Goal: Task Accomplishment & Management: Use online tool/utility

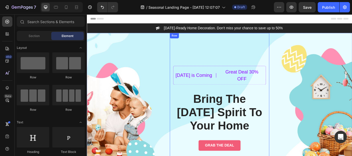
click at [292, 62] on div "[DATE] is Coming Text block Title Line Great Deal 30% OFF Text block Row Bring …" at bounding box center [241, 124] width 116 height 176
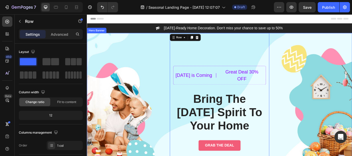
click at [334, 78] on div "[DATE] is Coming Text block Title Line Great Deal 30% OFF Text block Row Bring …" at bounding box center [241, 124] width 309 height 176
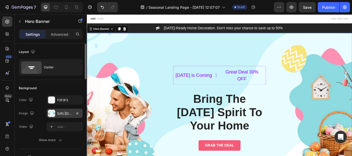
click at [61, 114] on div "[URL][DOMAIN_NAME]" at bounding box center [64, 114] width 15 height 5
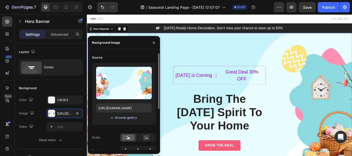
click at [124, 118] on div "Browse gallery" at bounding box center [126, 118] width 22 height 5
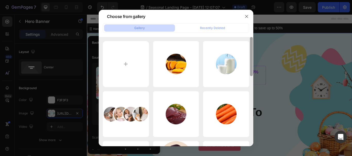
scroll to position [109, 0]
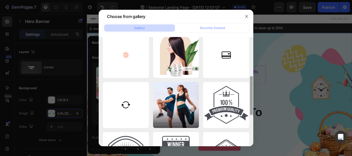
click at [251, 111] on div at bounding box center [251, 91] width 4 height 109
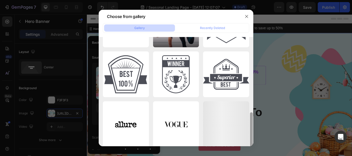
scroll to position [195, 0]
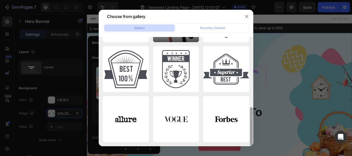
drag, startPoint x: 252, startPoint y: 106, endPoint x: 250, endPoint y: 148, distance: 42.3
click at [250, 148] on div "Choose from gallery Gallery Recently Deleted i2.png 13.71 kb i3.png 9.26 kb soc…" at bounding box center [176, 78] width 352 height 156
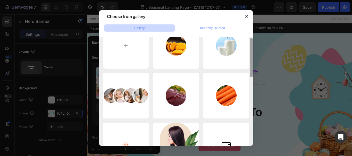
scroll to position [0, 0]
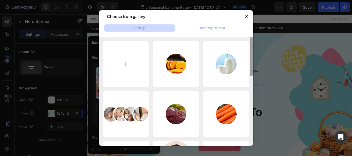
drag, startPoint x: 252, startPoint y: 136, endPoint x: 246, endPoint y: 32, distance: 103.7
click at [247, 33] on div "Gallery Recently Deleted i2.png 13.71 kb i3.png 9.26 kb social.png 54.66 kb i1.…" at bounding box center [176, 84] width 155 height 123
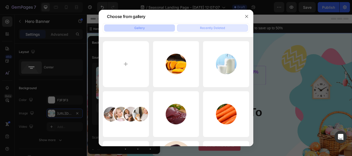
click at [219, 27] on div "Recently Deleted" at bounding box center [212, 28] width 25 height 5
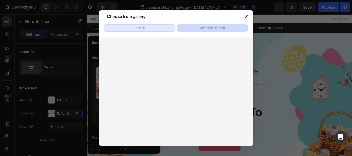
click at [149, 29] on button "Gallery" at bounding box center [139, 27] width 71 height 7
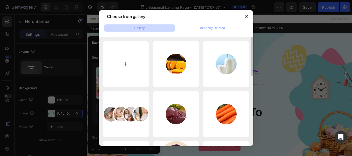
click at [125, 64] on input "file" at bounding box center [126, 64] width 46 height 46
click at [246, 15] on icon "button" at bounding box center [246, 16] width 4 height 4
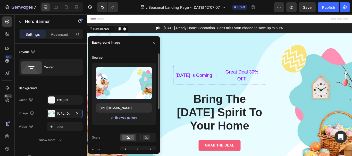
click at [124, 118] on div "Browse gallery" at bounding box center [126, 118] width 22 height 5
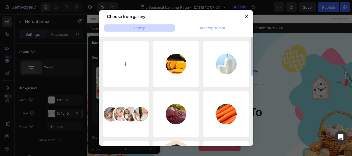
click at [126, 64] on input "file" at bounding box center [126, 64] width 46 height 46
type input "C:\fakepath\amor y amistad canva.png"
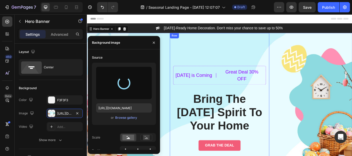
type input "[URL][DOMAIN_NAME]"
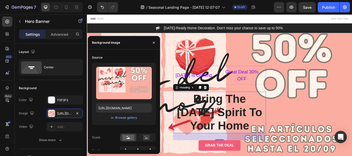
click at [261, 119] on p "Bring The [DATE] Spirit To Your Home" at bounding box center [241, 128] width 107 height 47
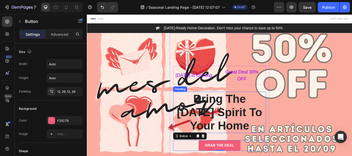
click at [256, 124] on p "Bring The [DATE] Spirit To Your Home" at bounding box center [241, 128] width 107 height 47
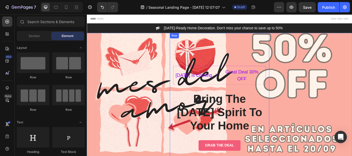
click at [243, 57] on div "[DATE] is Coming Text block Title Line Great Deal 30% OFF Text block Row Bring …" at bounding box center [241, 124] width 116 height 176
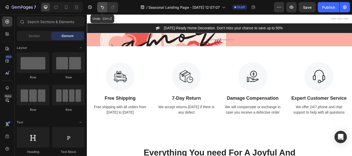
click at [102, 8] on icon "Undo/Redo" at bounding box center [102, 7] width 5 height 5
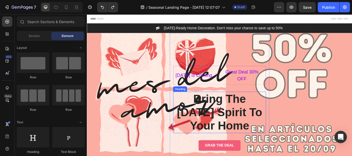
click at [219, 112] on p "Bring The [DATE] Spirit To Your Home" at bounding box center [241, 128] width 107 height 47
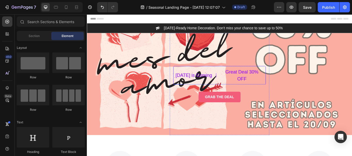
click at [238, 86] on div "Title Line" at bounding box center [237, 85] width 8 height 17
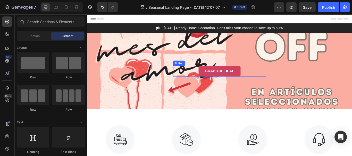
click at [241, 81] on div "GRAB THE DEAL" at bounding box center [241, 81] width 34 height 6
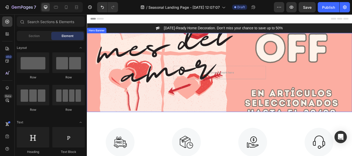
click at [346, 77] on div "Drop element here Row" at bounding box center [241, 82] width 309 height 92
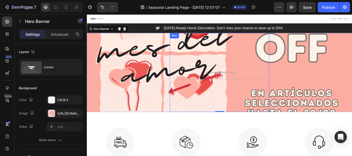
click at [258, 99] on div "Drop element here Row" at bounding box center [241, 82] width 116 height 92
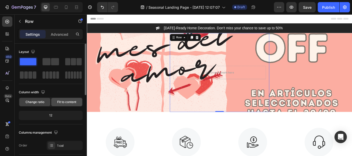
click at [67, 103] on span "Fit to content" at bounding box center [66, 102] width 19 height 5
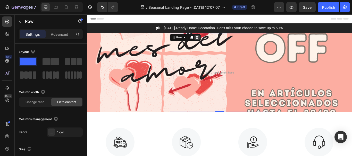
click at [213, 42] on icon at bounding box center [214, 42] width 3 height 4
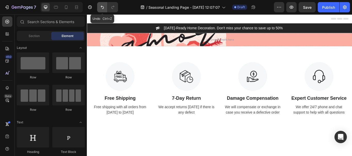
click at [101, 9] on icon "Undo/Redo" at bounding box center [102, 7] width 5 height 5
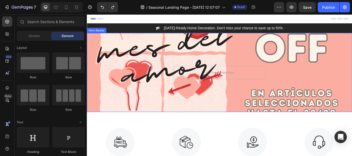
click at [110, 64] on div "Drop element here Row" at bounding box center [241, 82] width 309 height 92
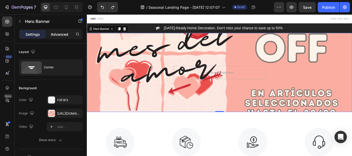
click at [57, 36] on p "Advanced" at bounding box center [60, 34] width 18 height 5
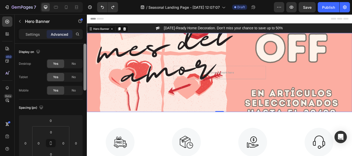
drag, startPoint x: 85, startPoint y: 56, endPoint x: 84, endPoint y: 47, distance: 9.1
click at [84, 47] on div at bounding box center [84, 67] width 3 height 47
click at [337, 84] on div "Drop element here Row" at bounding box center [241, 82] width 309 height 92
click at [32, 37] on div "Settings" at bounding box center [33, 34] width 26 height 8
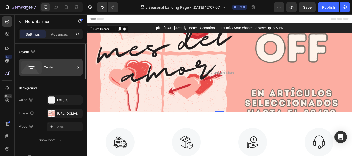
click at [67, 67] on div "Center" at bounding box center [59, 68] width 31 height 12
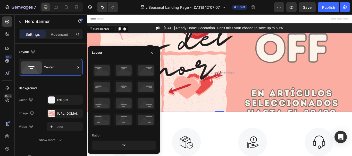
click at [125, 146] on div "12" at bounding box center [124, 145] width 62 height 7
click at [123, 72] on icon at bounding box center [123, 70] width 19 height 13
click at [124, 89] on icon at bounding box center [123, 86] width 19 height 13
click at [123, 143] on div "12" at bounding box center [124, 145] width 62 height 7
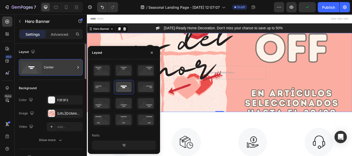
click at [77, 68] on icon at bounding box center [77, 67] width 5 height 5
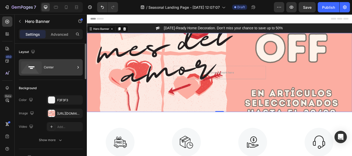
click at [72, 68] on div "Center" at bounding box center [59, 68] width 31 height 12
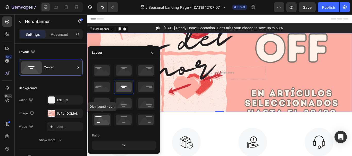
click at [100, 117] on icon at bounding box center [101, 119] width 19 height 13
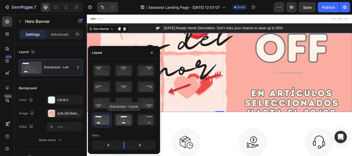
click at [123, 119] on icon at bounding box center [123, 119] width 19 height 13
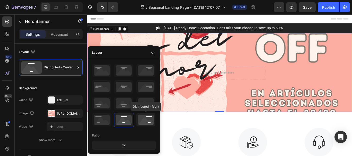
click at [147, 119] on icon at bounding box center [145, 119] width 19 height 13
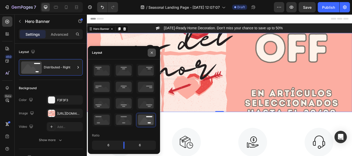
click at [151, 52] on icon "button" at bounding box center [152, 53] width 4 height 4
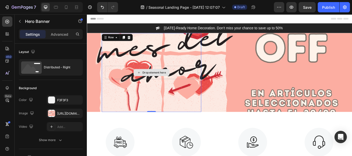
click at [165, 87] on div "Drop element here" at bounding box center [162, 82] width 108 height 15
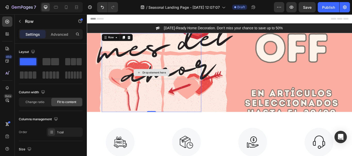
click at [162, 81] on div "Drop element here" at bounding box center [164, 82] width 27 height 4
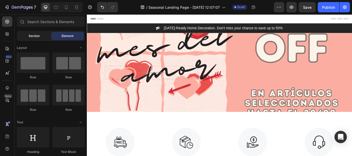
click at [41, 38] on div "Section" at bounding box center [34, 36] width 32 height 8
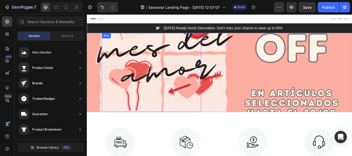
click at [207, 60] on div "Drop element here Row" at bounding box center [162, 82] width 116 height 92
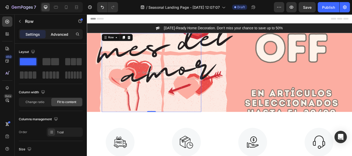
click at [66, 34] on p "Advanced" at bounding box center [60, 34] width 18 height 5
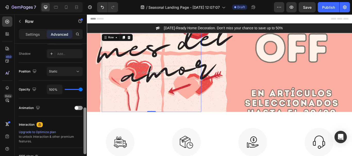
scroll to position [170, 0]
drag, startPoint x: 85, startPoint y: 55, endPoint x: 86, endPoint y: 118, distance: 63.1
click at [86, 118] on div at bounding box center [84, 130] width 3 height 47
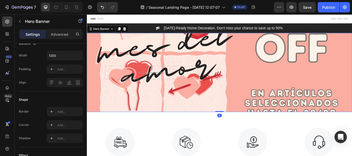
click at [100, 97] on div "Drop element here Row" at bounding box center [162, 82] width 150 height 92
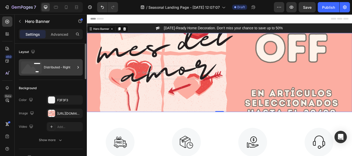
click at [60, 68] on div "Distributed - Right" at bounding box center [59, 68] width 31 height 12
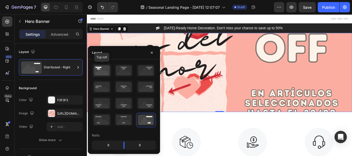
click at [99, 71] on icon at bounding box center [101, 70] width 19 height 13
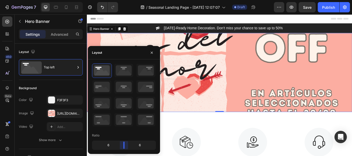
drag, startPoint x: 123, startPoint y: 145, endPoint x: 125, endPoint y: 149, distance: 4.0
click at [125, 0] on body "7 Version history / Seasonal Landing Page - [DATE] 12:07:07 Draft Preview Save …" at bounding box center [176, 0] width 352 height 0
click at [277, 74] on div "Drop element here Row" at bounding box center [241, 82] width 309 height 92
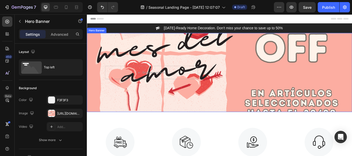
click at [288, 88] on div "Drop element here Row" at bounding box center [241, 82] width 309 height 92
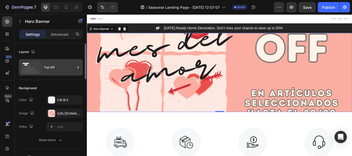
click at [57, 69] on div "Top left" at bounding box center [59, 68] width 31 height 12
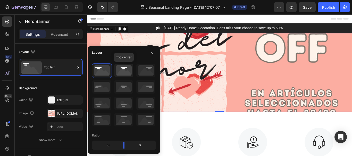
click at [121, 71] on icon at bounding box center [123, 70] width 19 height 13
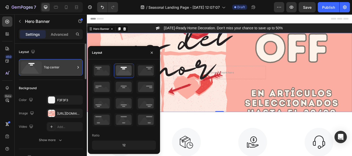
click at [73, 65] on div "Top center" at bounding box center [59, 68] width 31 height 12
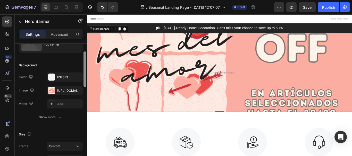
scroll to position [24, 0]
drag, startPoint x: 85, startPoint y: 77, endPoint x: 85, endPoint y: 83, distance: 6.7
click at [85, 83] on div at bounding box center [84, 68] width 3 height 36
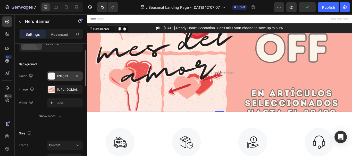
click at [65, 79] on div "F3F3F3" at bounding box center [64, 76] width 15 height 5
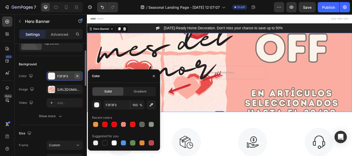
click at [78, 77] on icon "button" at bounding box center [77, 76] width 2 height 2
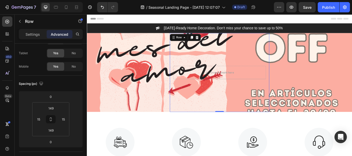
click at [236, 102] on div "Drop element here Row 0" at bounding box center [241, 82] width 116 height 92
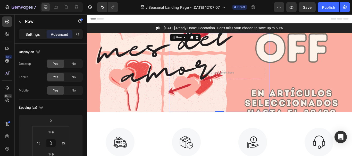
click at [34, 34] on p "Settings" at bounding box center [32, 34] width 14 height 5
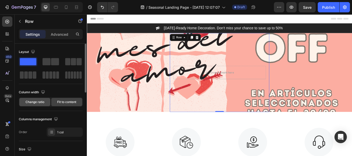
click at [38, 102] on span "Change ratio" at bounding box center [34, 102] width 19 height 5
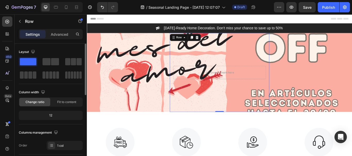
click at [54, 116] on div "12" at bounding box center [51, 115] width 62 height 7
click at [50, 114] on div "12" at bounding box center [51, 115] width 62 height 7
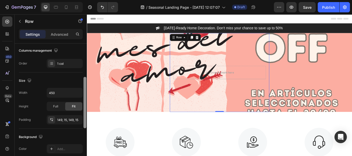
scroll to position [83, 0]
drag, startPoint x: 85, startPoint y: 77, endPoint x: 83, endPoint y: 110, distance: 33.5
click at [83, 110] on div at bounding box center [84, 103] width 3 height 52
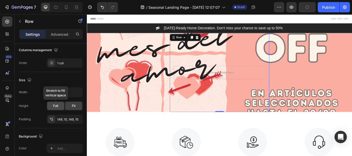
click at [57, 105] on span "Full" at bounding box center [55, 106] width 5 height 5
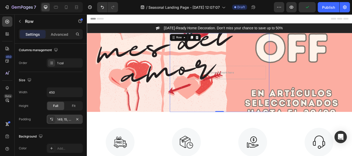
click at [65, 121] on div "149, 15, 149, 15" at bounding box center [64, 119] width 15 height 5
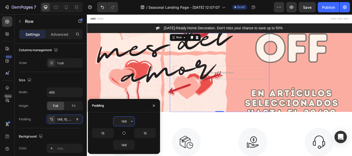
click at [123, 121] on input "149" at bounding box center [123, 121] width 21 height 9
click at [131, 122] on icon "button" at bounding box center [132, 121] width 4 height 4
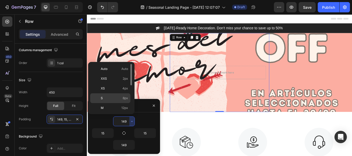
click at [108, 99] on p "S 8px" at bounding box center [114, 98] width 27 height 5
type input "8"
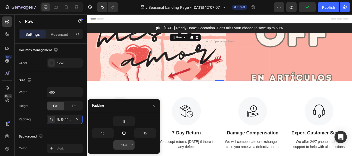
click at [127, 147] on input "149" at bounding box center [123, 145] width 21 height 9
click at [132, 144] on icon "button" at bounding box center [132, 145] width 4 height 4
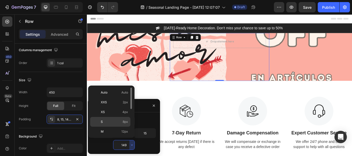
click at [122, 120] on p "S 8px" at bounding box center [114, 122] width 27 height 5
type input "8"
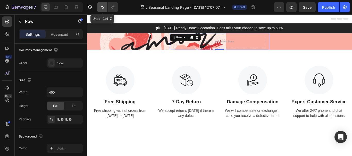
click at [102, 9] on icon "Undo/Redo" at bounding box center [102, 7] width 5 height 5
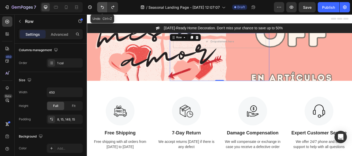
click at [102, 9] on icon "Undo/Redo" at bounding box center [102, 7] width 5 height 5
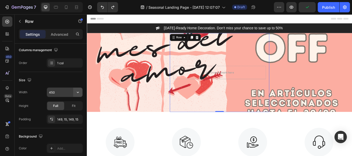
click at [78, 93] on icon "button" at bounding box center [78, 92] width 2 height 1
click at [77, 92] on icon "button" at bounding box center [77, 92] width 5 height 5
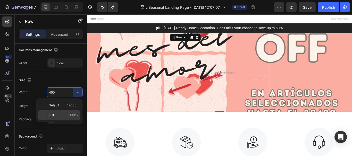
click at [70, 113] on p "Full 100%" at bounding box center [63, 115] width 29 height 5
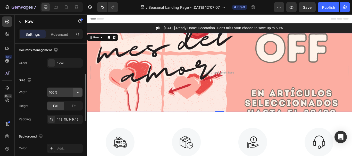
click at [78, 93] on icon "button" at bounding box center [78, 92] width 2 height 1
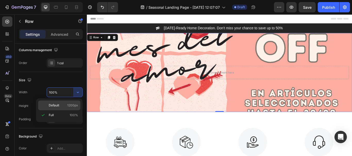
click at [70, 104] on span "1200px" at bounding box center [72, 105] width 11 height 5
type input "1200"
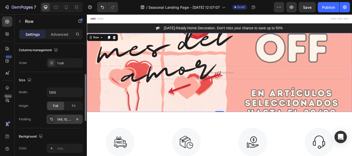
click at [64, 119] on div "149, 15, 149, 15" at bounding box center [64, 119] width 15 height 5
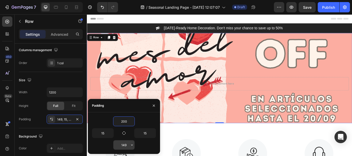
type input "200"
click at [128, 147] on input "149" at bounding box center [123, 145] width 21 height 9
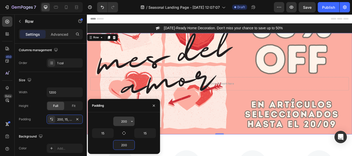
type input "200"
click at [127, 122] on input "200" at bounding box center [123, 121] width 21 height 9
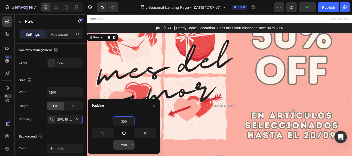
type input "300"
click at [127, 147] on input "200" at bounding box center [123, 145] width 21 height 9
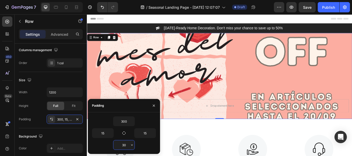
type input "300"
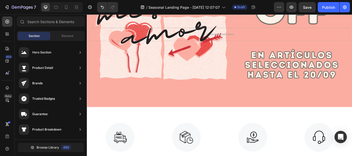
scroll to position [77, 0]
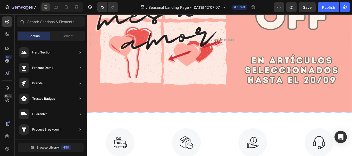
click at [251, 107] on div "Drop element here Row" at bounding box center [241, 44] width 309 height 170
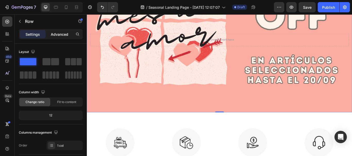
click at [66, 37] on div "Advanced" at bounding box center [60, 34] width 26 height 8
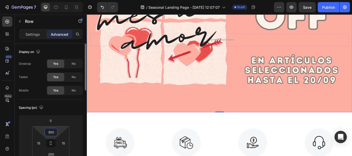
click at [53, 133] on input "300" at bounding box center [51, 133] width 10 height 8
click at [55, 142] on span "Auto" at bounding box center [55, 144] width 7 height 4
type input "Auto"
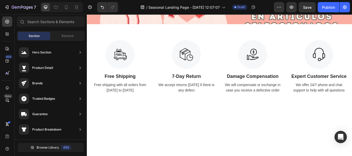
scroll to position [0, 0]
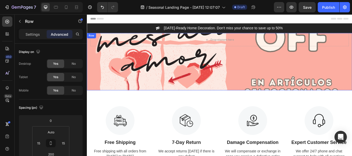
click at [284, 63] on div "Drop element here Row" at bounding box center [241, 69] width 309 height 67
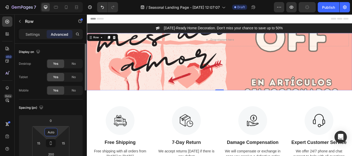
click at [50, 133] on input "Auto" at bounding box center [51, 133] width 10 height 8
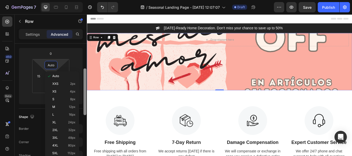
scroll to position [66, 0]
drag, startPoint x: 84, startPoint y: 85, endPoint x: 84, endPoint y: 110, distance: 24.5
click at [84, 110] on div at bounding box center [84, 93] width 3 height 47
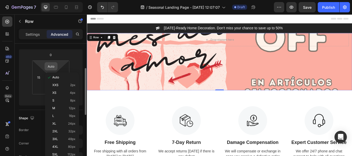
click at [54, 66] on input "Auto" at bounding box center [51, 67] width 10 height 8
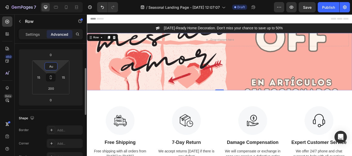
type input "A"
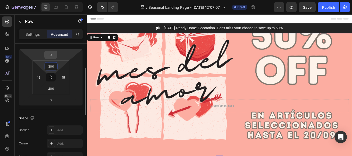
type input "300"
click at [54, 56] on input "0" at bounding box center [51, 55] width 10 height 8
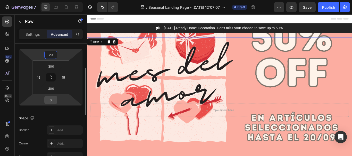
type input "20"
click at [50, 100] on input "0" at bounding box center [51, 100] width 10 height 8
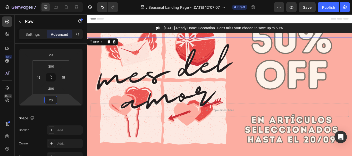
type input "20"
click at [298, 91] on div "Drop element here Row 20" at bounding box center [241, 113] width 309 height 144
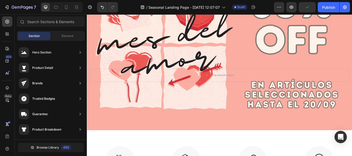
scroll to position [0, 0]
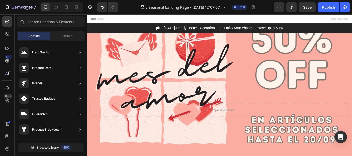
drag, startPoint x: 393, startPoint y: 25, endPoint x: 438, endPoint y: 25, distance: 45.1
click at [269, 71] on div "Drop element here Row" at bounding box center [241, 113] width 309 height 144
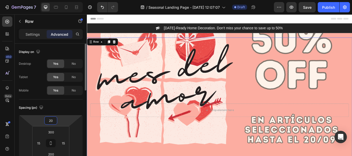
click at [54, 122] on input "20" at bounding box center [51, 121] width 10 height 8
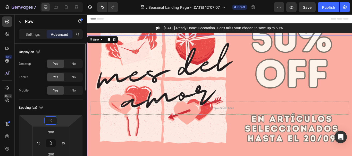
type input "1"
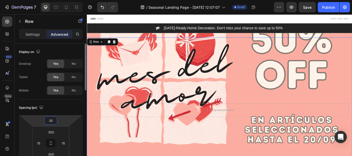
type input "200"
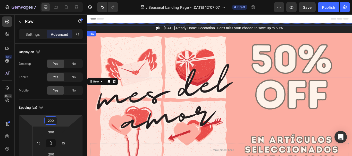
click at [328, 30] on div "Image [DATE]-Ready Home Decoration. Don't miss your chance to save up to 50% Te…" at bounding box center [241, 30] width 309 height 7
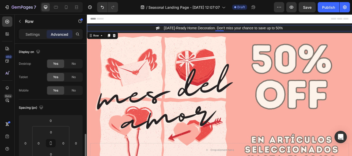
scroll to position [66, 0]
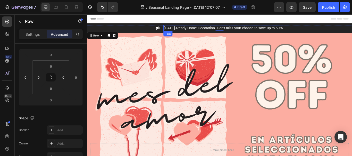
click at [235, 28] on div "[DATE]-Ready Home Decoration. Don't miss your chance to save up to 50%" at bounding box center [246, 30] width 140 height 7
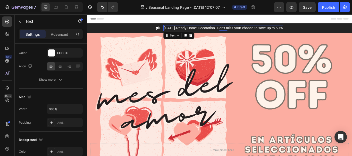
scroll to position [0, 0]
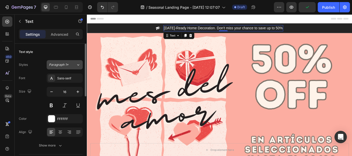
click at [79, 65] on icon at bounding box center [78, 64] width 4 height 5
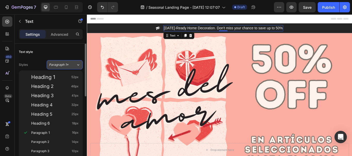
click at [79, 65] on icon at bounding box center [78, 64] width 4 height 5
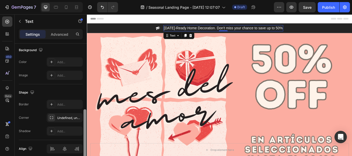
scroll to position [74, 0]
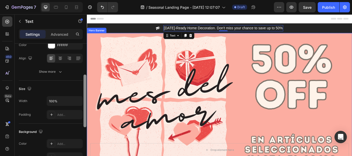
drag, startPoint x: 172, startPoint y: 73, endPoint x: 89, endPoint y: 80, distance: 83.2
click at [194, 30] on div "[DATE]-Ready Home Decoration. Don't miss your chance to save up to 50%" at bounding box center [246, 30] width 140 height 7
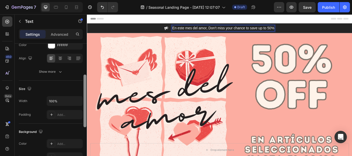
click at [288, 29] on p "En este mes del amor, Don't miss your chance to save up to 50%" at bounding box center [245, 31] width 119 height 6
click at [294, 30] on p "En este mes del amor, Don't miss your chance to save up to 50%" at bounding box center [245, 31] width 119 height 6
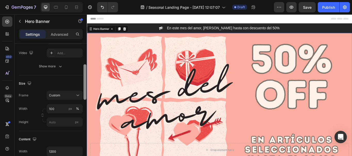
click at [267, 58] on div "Drop element here Row" at bounding box center [241, 136] width 309 height 201
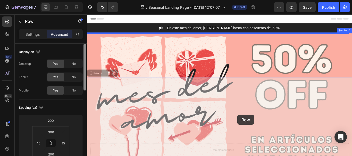
drag, startPoint x: 261, startPoint y: 111, endPoint x: 262, endPoint y: 132, distance: 20.9
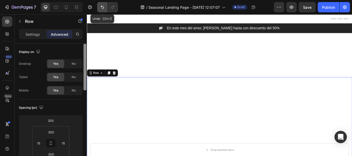
click at [102, 9] on icon "Undo/Redo" at bounding box center [102, 7] width 5 height 5
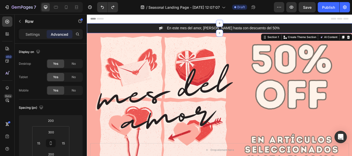
click at [328, 26] on div "Image En este mes del amor, [PERSON_NAME] hasta con descuento del 50% Text Row …" at bounding box center [241, 30] width 309 height 11
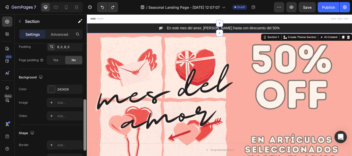
scroll to position [144, 0]
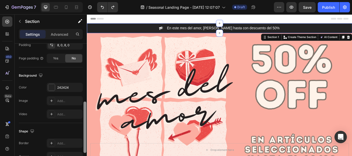
drag, startPoint x: 85, startPoint y: 50, endPoint x: 84, endPoint y: 108, distance: 58.2
click at [84, 108] on div at bounding box center [84, 128] width 3 height 52
click at [64, 89] on div "242424" at bounding box center [64, 87] width 15 height 5
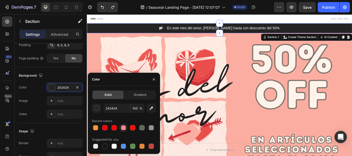
click at [122, 126] on div at bounding box center [123, 127] width 5 height 5
type input "FF0C00"
type input "45"
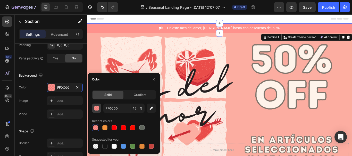
click at [95, 109] on div "button" at bounding box center [96, 108] width 5 height 5
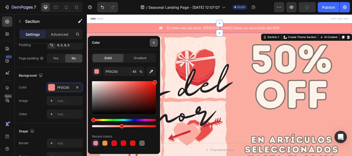
click at [153, 44] on icon "button" at bounding box center [154, 43] width 4 height 4
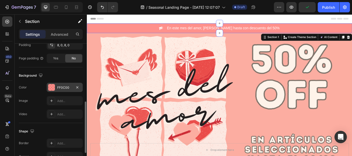
click at [57, 89] on div "FF0C00" at bounding box center [64, 87] width 15 height 5
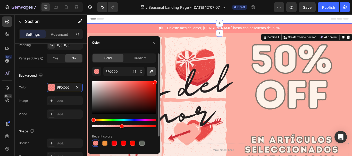
click at [152, 72] on icon "button" at bounding box center [151, 71] width 3 height 3
type input "FDADA1"
type input "100"
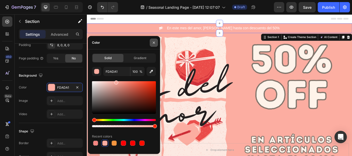
click at [153, 42] on icon "button" at bounding box center [154, 42] width 2 height 2
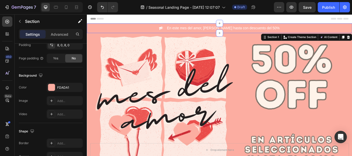
click at [158, 19] on div "Header" at bounding box center [241, 19] width 301 height 10
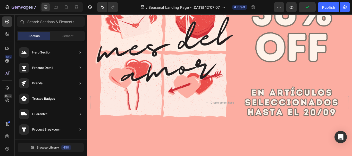
scroll to position [49, 0]
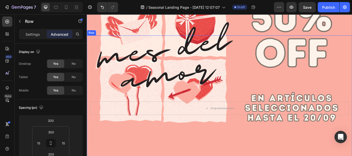
click at [285, 141] on div "Drop element here Row" at bounding box center [241, 111] width 309 height 144
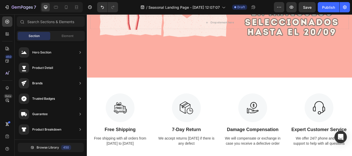
scroll to position [142, 0]
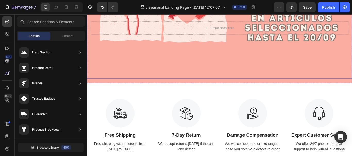
click at [282, 65] on div "Drop element here Row" at bounding box center [241, 17] width 309 height 144
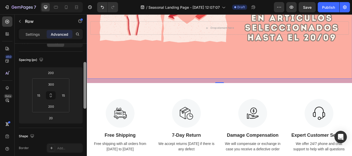
scroll to position [49, 0]
drag, startPoint x: 84, startPoint y: 84, endPoint x: 84, endPoint y: 102, distance: 18.3
click at [84, 102] on div at bounding box center [84, 85] width 3 height 47
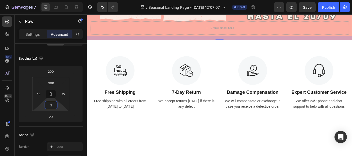
type input "0"
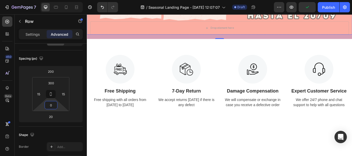
drag, startPoint x: 59, startPoint y: 104, endPoint x: 60, endPoint y: 132, distance: 28.3
click at [60, 0] on html "7 Version history / Seasonal Landing Page - [DATE] 12:07:07 Draft Preview Publi…" at bounding box center [176, 0] width 352 height 0
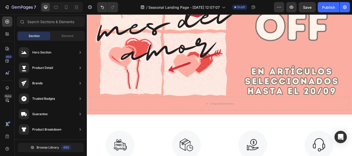
scroll to position [51, 0]
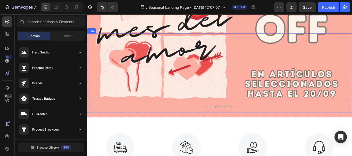
click at [288, 62] on div "Drop element here Row" at bounding box center [241, 83] width 309 height 93
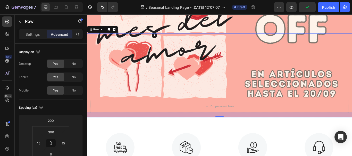
click at [273, 28] on div "Drop element here Row 20" at bounding box center [241, 59] width 309 height 149
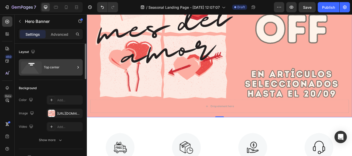
click at [50, 67] on div "Top center" at bounding box center [59, 68] width 31 height 12
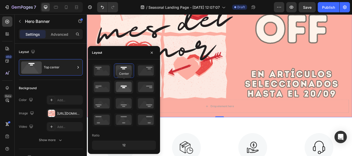
click at [126, 88] on icon at bounding box center [123, 86] width 19 height 13
click at [127, 146] on div "12" at bounding box center [124, 145] width 62 height 7
click at [150, 52] on icon "button" at bounding box center [152, 53] width 4 height 4
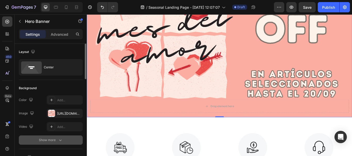
click at [63, 141] on icon "button" at bounding box center [60, 140] width 5 height 5
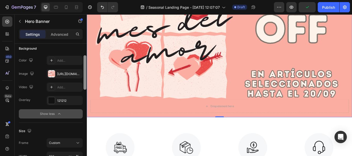
scroll to position [43, 0]
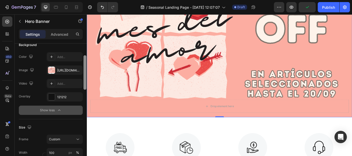
drag, startPoint x: 85, startPoint y: 74, endPoint x: 85, endPoint y: 86, distance: 12.1
click at [85, 86] on div at bounding box center [84, 72] width 3 height 35
click at [67, 97] on div "121212" at bounding box center [64, 97] width 15 height 5
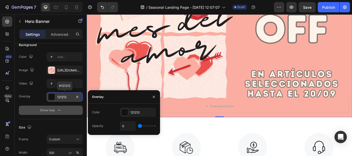
click at [67, 97] on div "121212" at bounding box center [64, 97] width 15 height 5
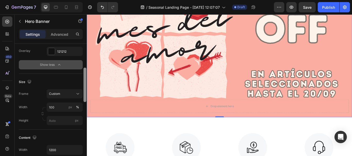
scroll to position [90, 0]
drag, startPoint x: 85, startPoint y: 77, endPoint x: 85, endPoint y: 90, distance: 12.6
click at [85, 90] on div at bounding box center [84, 85] width 3 height 35
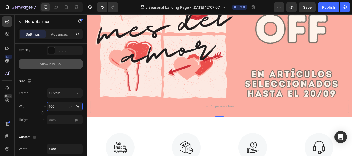
click at [60, 105] on input "100" at bounding box center [65, 106] width 36 height 9
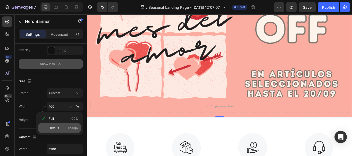
click at [56, 126] on span "Default" at bounding box center [54, 128] width 11 height 5
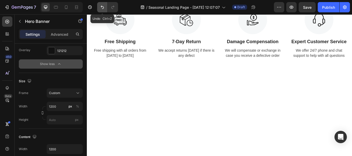
click at [102, 6] on icon "Undo/Redo" at bounding box center [102, 7] width 5 height 5
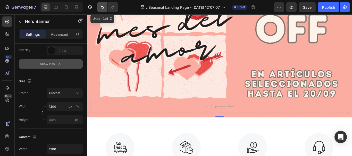
type input "100"
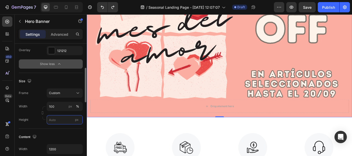
click at [60, 118] on input "px" at bounding box center [65, 119] width 36 height 9
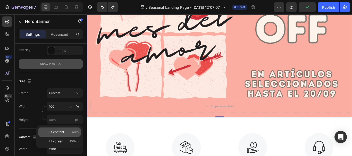
click at [56, 132] on span "Fit content" at bounding box center [56, 132] width 15 height 5
type input "Auto"
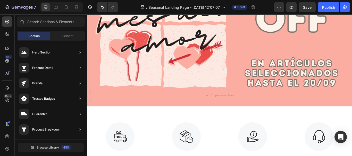
scroll to position [73, 0]
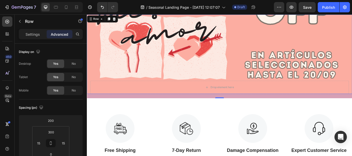
click at [283, 40] on div "Drop element here Row 20" at bounding box center [241, 61] width 309 height 93
click at [275, 33] on div "Drop element here Row 20" at bounding box center [241, 61] width 309 height 93
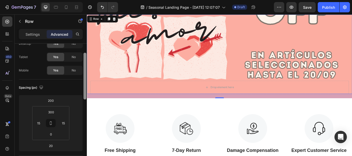
scroll to position [21, 0]
drag, startPoint x: 86, startPoint y: 73, endPoint x: 86, endPoint y: 81, distance: 8.0
click at [86, 81] on div at bounding box center [84, 75] width 3 height 47
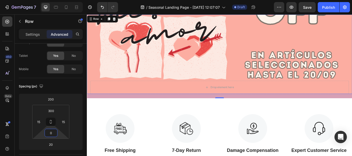
drag, startPoint x: 58, startPoint y: 137, endPoint x: 59, endPoint y: 157, distance: 20.1
click at [59, 0] on html "7 Version history / Seasonal Landing Page - [DATE] 12:07:07 Draft Preview Save …" at bounding box center [176, 0] width 352 height 0
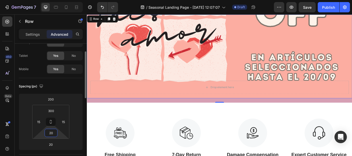
type input "200"
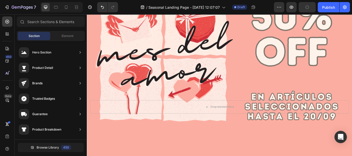
scroll to position [76, 0]
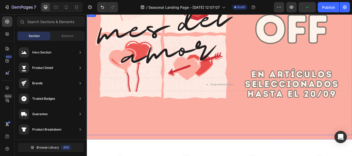
click at [265, 133] on div "Drop element here Row" at bounding box center [241, 83] width 309 height 144
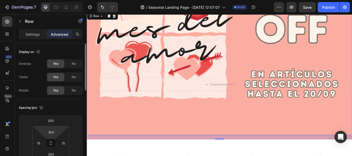
click at [58, 0] on html "7 Version history / Seasonal Landing Page - [DATE] 12:07:07 Draft Preview Save …" at bounding box center [176, 0] width 352 height 0
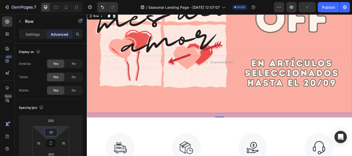
type input "2"
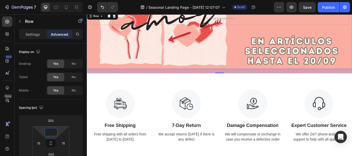
type input "0"
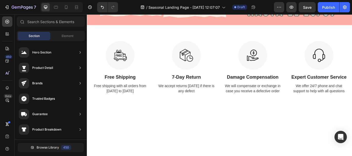
scroll to position [0, 0]
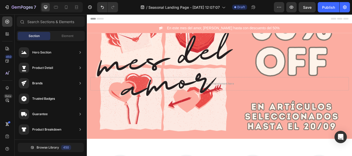
drag, startPoint x: 393, startPoint y: 34, endPoint x: 436, endPoint y: 24, distance: 43.5
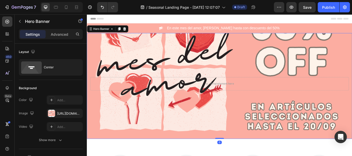
click at [352, 50] on div "Drop element here Row" at bounding box center [241, 98] width 309 height 124
click at [62, 34] on p "Advanced" at bounding box center [60, 34] width 18 height 5
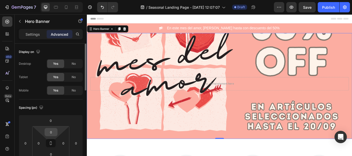
click at [53, 132] on input "0" at bounding box center [51, 133] width 10 height 8
click at [55, 144] on span "Auto" at bounding box center [55, 144] width 7 height 4
click at [55, 135] on input "Auto" at bounding box center [51, 133] width 10 height 8
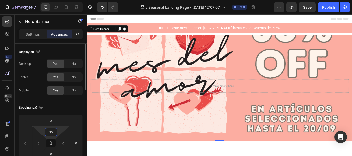
type input "1"
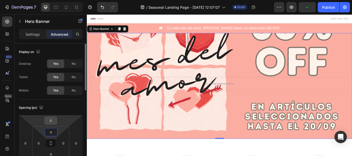
type input "0"
click at [55, 119] on input "0" at bounding box center [51, 121] width 10 height 8
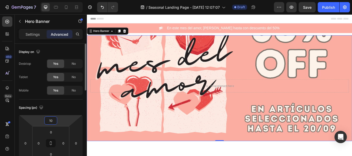
type input "1"
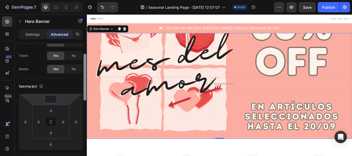
scroll to position [24, 0]
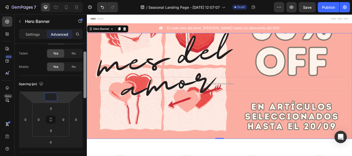
drag, startPoint x: 85, startPoint y: 64, endPoint x: 86, endPoint y: 73, distance: 8.8
click at [86, 73] on div at bounding box center [84, 75] width 3 height 47
type input "0"
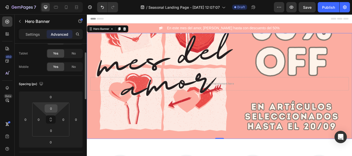
click at [53, 110] on input "0" at bounding box center [51, 109] width 10 height 8
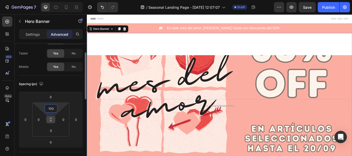
click at [50, 121] on icon at bounding box center [51, 121] width 2 height 2
click at [50, 120] on icon at bounding box center [51, 120] width 4 height 4
click at [52, 120] on icon at bounding box center [51, 120] width 4 height 4
click at [53, 108] on input "100" at bounding box center [51, 109] width 10 height 8
type input "10"
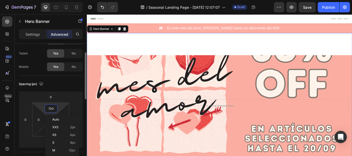
type input "10"
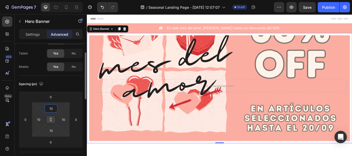
type input "0"
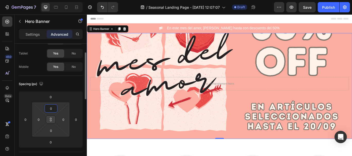
type input "20"
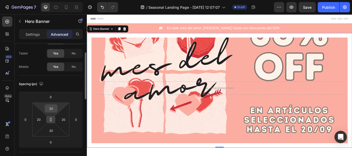
click at [56, 110] on div "20" at bounding box center [51, 109] width 13 height 8
click at [58, 0] on html "7 Version history / Seasonal Landing Page - [DATE] 12:07:07 Draft Preview Save …" at bounding box center [176, 0] width 352 height 0
click at [51, 121] on icon at bounding box center [51, 120] width 4 height 4
click at [52, 111] on input "20" at bounding box center [51, 109] width 10 height 8
type input "2"
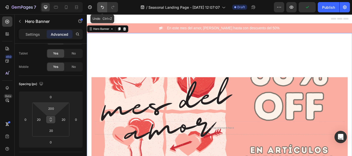
click at [100, 6] on icon "Undo/Redo" at bounding box center [102, 7] width 5 height 5
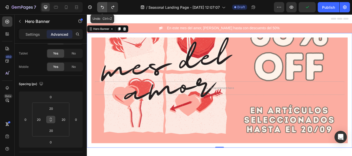
click at [100, 6] on icon "Undo/Redo" at bounding box center [102, 7] width 5 height 5
type input "100"
type input "0"
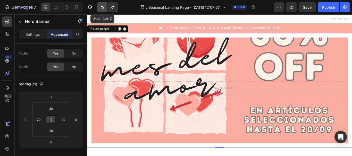
type input "0"
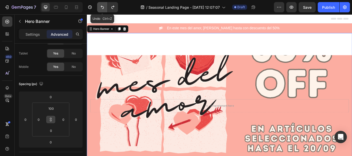
click at [100, 6] on icon "Undo/Redo" at bounding box center [102, 7] width 5 height 5
click at [100, 5] on icon "Undo/Redo" at bounding box center [102, 7] width 5 height 5
click at [104, 8] on icon "Undo/Redo" at bounding box center [102, 7] width 5 height 5
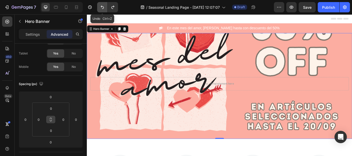
click at [102, 8] on icon "Undo/Redo" at bounding box center [102, 7] width 5 height 5
type input "0"
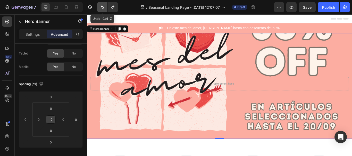
click at [102, 8] on icon "Undo/Redo" at bounding box center [102, 7] width 5 height 5
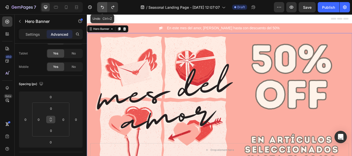
click at [102, 8] on icon "Undo/Redo" at bounding box center [102, 7] width 5 height 5
click at [0, 0] on div "Spacing (px) 0 0 0 0 0 0 0 0" at bounding box center [0, 0] width 0 height 0
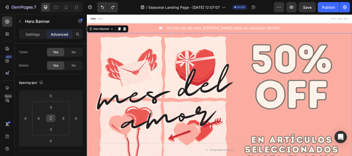
drag, startPoint x: 85, startPoint y: 74, endPoint x: 85, endPoint y: 108, distance: 34.0
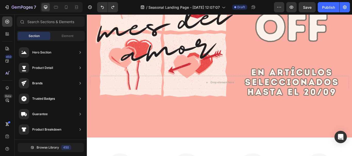
scroll to position [82, 0]
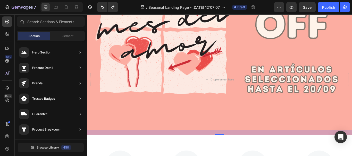
click at [206, 144] on div "Drop element here Row 20" at bounding box center [241, 78] width 309 height 144
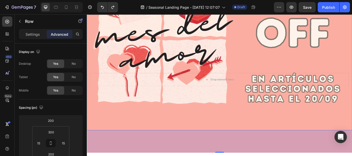
drag, startPoint x: 240, startPoint y: 154, endPoint x: 247, endPoint y: 175, distance: 22.2
click at [247, 150] on div "102" at bounding box center [241, 150] width 309 height 0
type input "102"
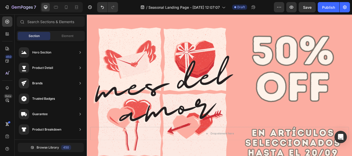
scroll to position [0, 0]
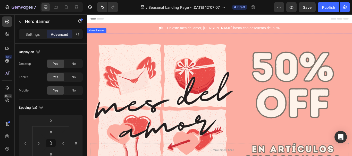
click at [263, 62] on div "Drop element here Row" at bounding box center [241, 147] width 309 height 222
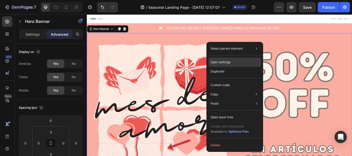
click at [230, 62] on p "Open settings" at bounding box center [220, 62] width 20 height 5
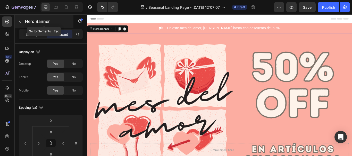
click at [20, 23] on icon "button" at bounding box center [20, 21] width 4 height 4
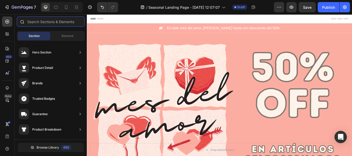
click at [34, 23] on input "text" at bounding box center [51, 21] width 68 height 10
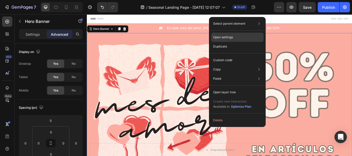
click at [231, 38] on p "Open settings" at bounding box center [223, 37] width 20 height 5
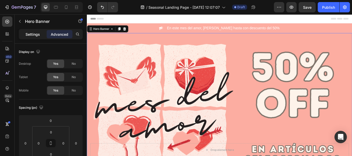
click at [33, 34] on p "Settings" at bounding box center [32, 34] width 14 height 5
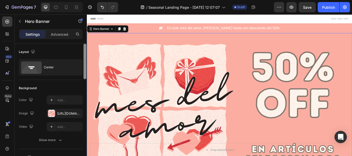
scroll to position [127, 0]
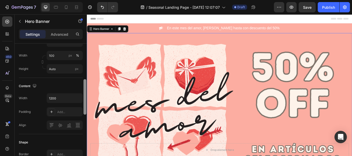
click at [85, 96] on div at bounding box center [85, 107] width 4 height 127
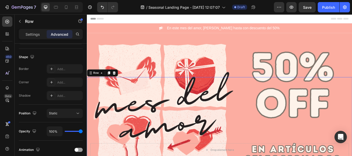
scroll to position [0, 0]
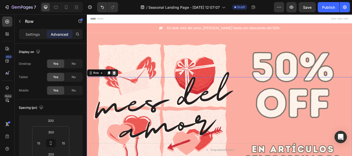
click at [118, 84] on icon at bounding box center [118, 83] width 4 height 4
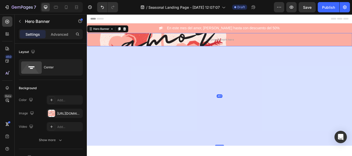
drag, startPoint x: 238, startPoint y: 51, endPoint x: 254, endPoint y: 167, distance: 117.2
click at [254, 52] on div "451" at bounding box center [241, 52] width 309 height 0
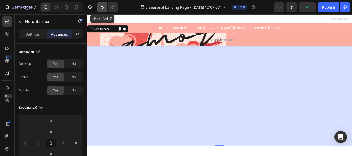
click at [102, 7] on icon "Undo/Redo" at bounding box center [102, 7] width 5 height 5
type input "0"
click at [102, 9] on icon "Undo/Redo" at bounding box center [102, 7] width 3 height 3
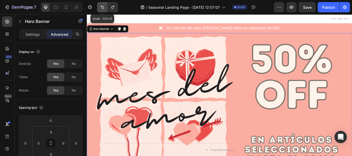
click at [102, 9] on icon "Undo/Redo" at bounding box center [102, 7] width 3 height 3
click at [272, 67] on div "Drop element here Row" at bounding box center [241, 136] width 309 height 201
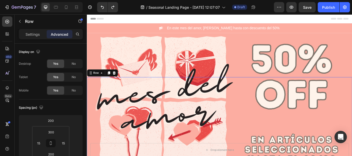
click at [118, 84] on icon at bounding box center [118, 83] width 4 height 4
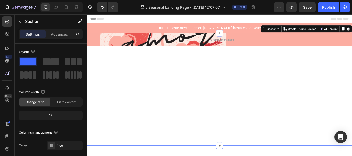
click at [143, 52] on div "Drop element here Hero Banner" at bounding box center [241, 102] width 309 height 132
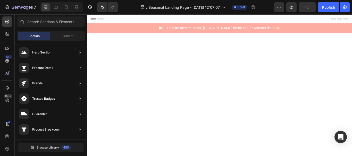
click at [236, 93] on div at bounding box center [241, 86] width 301 height 62
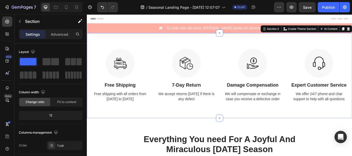
click at [246, 51] on div "Image Free Shipping Heading Free shipping with all orders from [DATE] to [DATE]…" at bounding box center [241, 85] width 309 height 99
click at [47, 51] on div "Layout" at bounding box center [51, 52] width 64 height 8
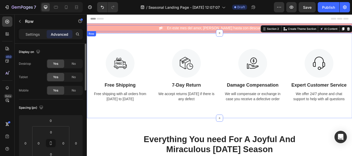
click at [122, 30] on div "Image En este mes del amor, [PERSON_NAME] hasta con descuento del 50% Text Row" at bounding box center [241, 30] width 309 height 7
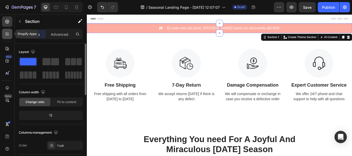
click at [7, 32] on icon at bounding box center [7, 33] width 2 height 2
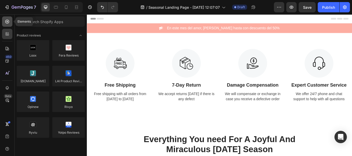
click at [6, 23] on icon at bounding box center [7, 21] width 5 height 5
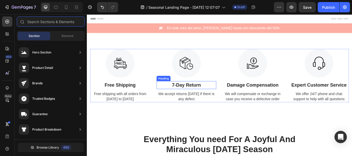
drag, startPoint x: 243, startPoint y: 70, endPoint x: 172, endPoint y: 96, distance: 75.8
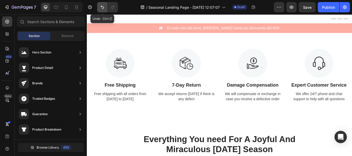
click at [103, 6] on icon "Undo/Redo" at bounding box center [102, 7] width 3 height 3
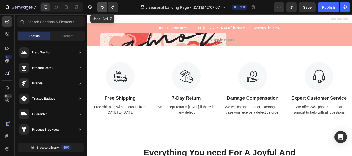
click at [103, 6] on icon "Undo/Redo" at bounding box center [102, 7] width 3 height 3
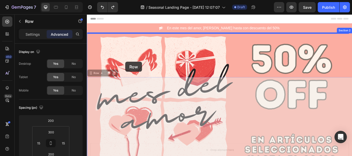
drag, startPoint x: 104, startPoint y: 84, endPoint x: 124, endPoint y: 72, distance: 23.2
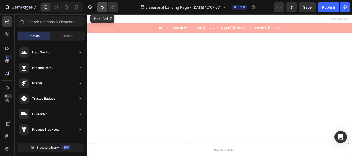
click at [102, 7] on icon "Undo/Redo" at bounding box center [102, 7] width 5 height 5
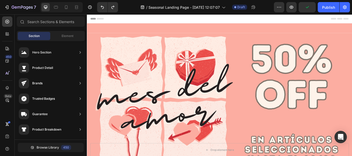
scroll to position [145, 0]
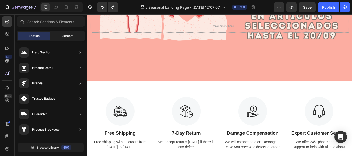
click at [69, 37] on span "Element" at bounding box center [68, 36] width 12 height 5
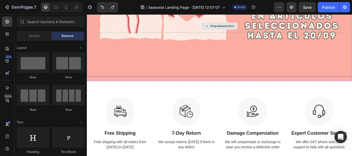
click at [171, 26] on div "Drop element here" at bounding box center [241, 27] width 301 height 15
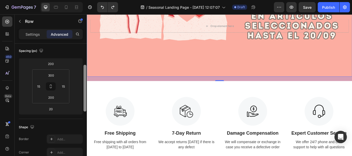
scroll to position [57, 0]
drag, startPoint x: 85, startPoint y: 66, endPoint x: 84, endPoint y: 87, distance: 21.4
click at [84, 87] on div at bounding box center [84, 88] width 3 height 47
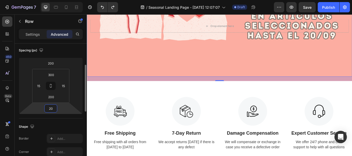
click at [54, 110] on input "20" at bounding box center [51, 109] width 10 height 8
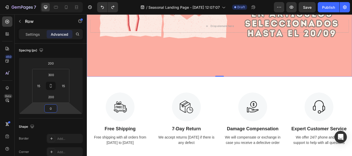
type input "0"
click at [162, 71] on div "Drop element here Row 0" at bounding box center [241, 15] width 309 height 144
click at [168, 98] on div "Image Free Shipping Heading Free shipping with all orders from [DATE] to [DATE]…" at bounding box center [241, 136] width 309 height 99
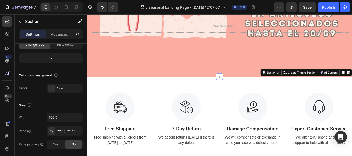
scroll to position [0, 0]
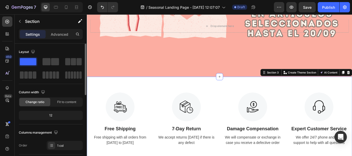
click at [56, 116] on div "12" at bounding box center [51, 115] width 62 height 7
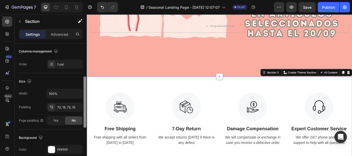
scroll to position [83, 0]
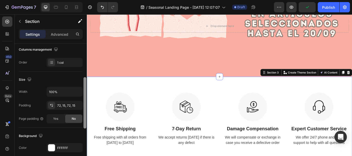
drag, startPoint x: 86, startPoint y: 84, endPoint x: 85, endPoint y: 118, distance: 33.7
click at [85, 118] on div at bounding box center [84, 103] width 3 height 52
click at [71, 104] on div "72, 15, 72, 15" at bounding box center [64, 106] width 15 height 5
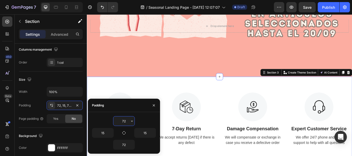
click at [127, 120] on input "72" at bounding box center [123, 121] width 21 height 9
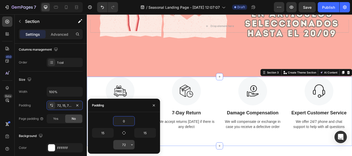
type input "0"
click at [125, 148] on input "72" at bounding box center [123, 144] width 21 height 9
type input "0"
click at [146, 118] on div "0" at bounding box center [124, 121] width 64 height 10
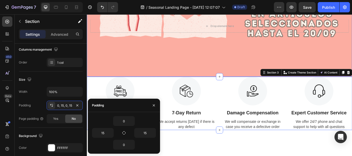
click at [199, 59] on div "Drop element here Row" at bounding box center [241, 15] width 309 height 144
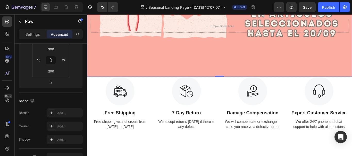
scroll to position [0, 0]
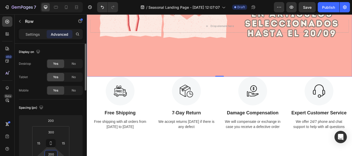
click at [54, 154] on input "200" at bounding box center [51, 155] width 10 height 8
type input "0"
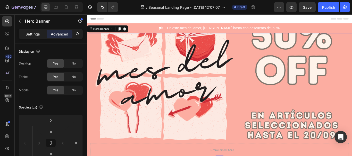
click at [33, 33] on p "Settings" at bounding box center [32, 33] width 14 height 5
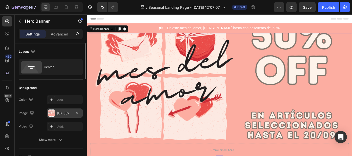
click at [65, 114] on div "[URL][DOMAIN_NAME]" at bounding box center [64, 113] width 15 height 5
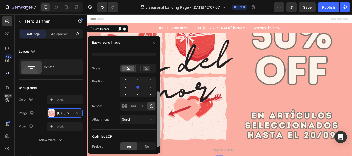
scroll to position [71, 0]
drag, startPoint x: 158, startPoint y: 102, endPoint x: 157, endPoint y: 147, distance: 44.6
click at [157, 147] on div at bounding box center [158, 123] width 3 height 56
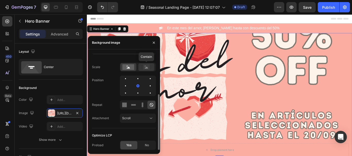
click at [143, 67] on icon at bounding box center [146, 67] width 12 height 6
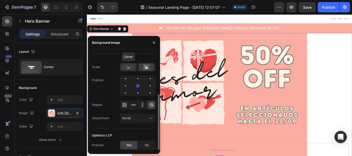
click at [129, 68] on icon at bounding box center [128, 68] width 3 height 2
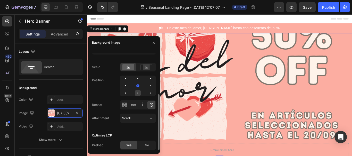
click at [138, 94] on div at bounding box center [137, 93] width 1 height 1
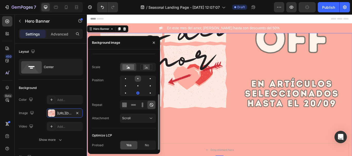
click at [147, 77] on div at bounding box center [150, 79] width 6 height 6
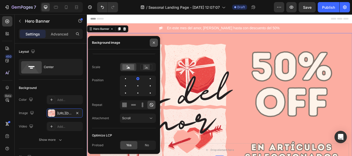
click at [152, 42] on icon "button" at bounding box center [154, 43] width 4 height 4
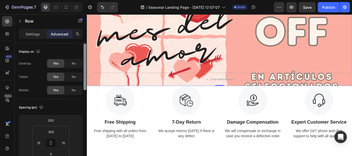
scroll to position [127, 0]
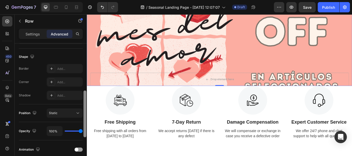
click at [86, 111] on div at bounding box center [85, 107] width 4 height 127
click at [30, 34] on p "Settings" at bounding box center [32, 33] width 14 height 5
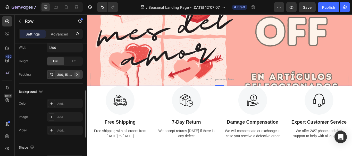
click at [75, 75] on icon "button" at bounding box center [77, 75] width 4 height 4
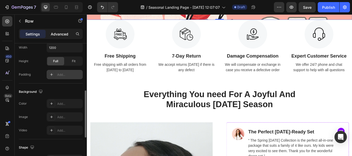
click at [65, 35] on p "Advanced" at bounding box center [60, 33] width 18 height 5
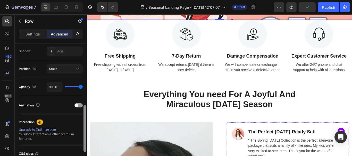
scroll to position [169, 0]
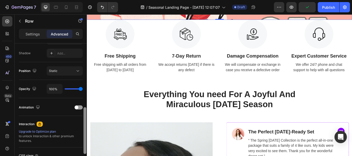
drag, startPoint x: 84, startPoint y: 98, endPoint x: 85, endPoint y: 114, distance: 15.7
click at [85, 114] on div at bounding box center [84, 130] width 3 height 47
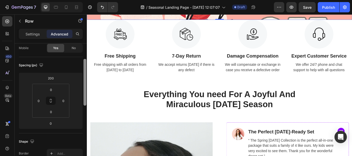
click at [85, 52] on div at bounding box center [85, 107] width 4 height 127
click at [37, 35] on p "Settings" at bounding box center [32, 33] width 14 height 5
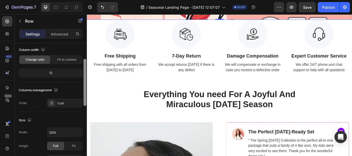
click at [84, 116] on div at bounding box center [85, 107] width 4 height 127
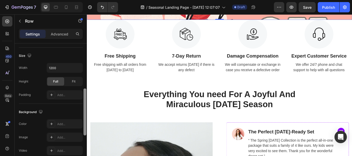
scroll to position [101, 0]
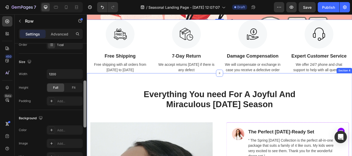
drag, startPoint x: 171, startPoint y: 130, endPoint x: 87, endPoint y: 98, distance: 90.2
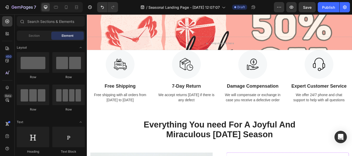
scroll to position [0, 0]
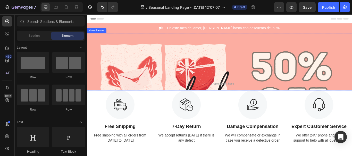
click at [324, 57] on div "Drop element here Row" at bounding box center [241, 69] width 309 height 67
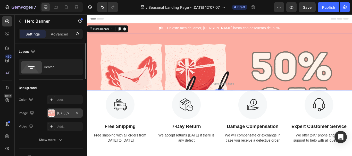
click at [65, 113] on div "[URL][DOMAIN_NAME]" at bounding box center [64, 113] width 15 height 5
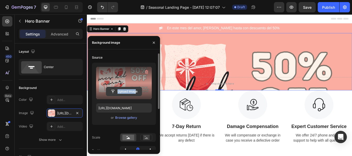
drag, startPoint x: 137, startPoint y: 77, endPoint x: 137, endPoint y: 88, distance: 11.1
click at [137, 88] on div "Upload Image" at bounding box center [124, 83] width 56 height 32
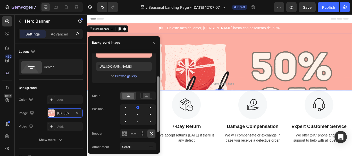
scroll to position [40, 0]
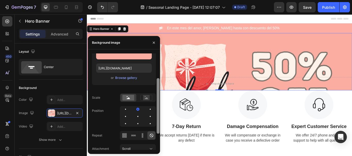
drag, startPoint x: 158, startPoint y: 88, endPoint x: 159, endPoint y: 112, distance: 23.2
click at [159, 112] on div at bounding box center [158, 106] width 3 height 56
click at [147, 116] on div at bounding box center [150, 117] width 6 height 6
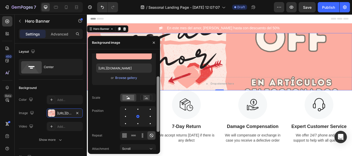
scroll to position [71, 0]
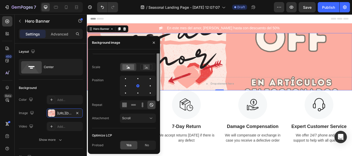
click at [159, 119] on div at bounding box center [158, 71] width 4 height 97
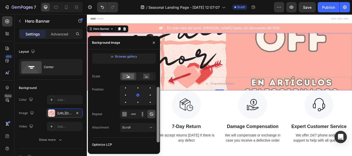
scroll to position [59, 0]
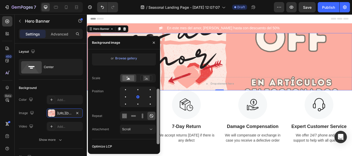
drag, startPoint x: 159, startPoint y: 137, endPoint x: 158, endPoint y: 131, distance: 6.4
click at [158, 131] on div at bounding box center [158, 117] width 3 height 56
click at [150, 129] on icon at bounding box center [151, 129] width 3 height 1
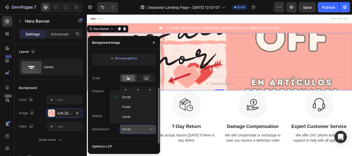
click at [150, 129] on icon at bounding box center [151, 129] width 3 height 1
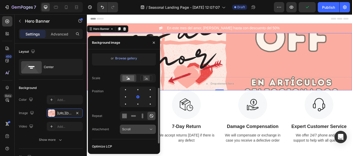
click at [150, 129] on icon at bounding box center [150, 129] width 5 height 5
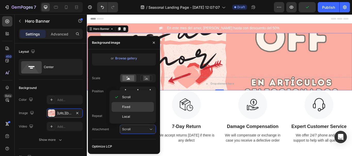
click at [133, 107] on p "Fixed" at bounding box center [136, 107] width 29 height 5
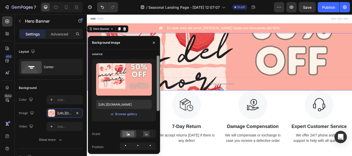
scroll to position [0, 0]
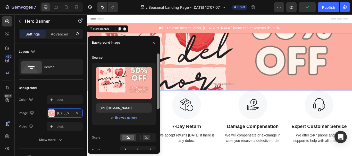
drag, startPoint x: 157, startPoint y: 117, endPoint x: 156, endPoint y: 76, distance: 41.7
click at [156, 76] on div at bounding box center [158, 102] width 4 height 97
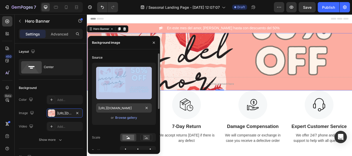
drag, startPoint x: 133, startPoint y: 80, endPoint x: 142, endPoint y: 104, distance: 25.3
click at [142, 104] on div "Upload Image [URL][DOMAIN_NAME] or Browse gallery" at bounding box center [124, 94] width 64 height 62
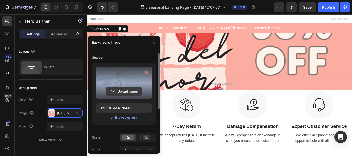
click at [137, 94] on input "file" at bounding box center [124, 91] width 36 height 9
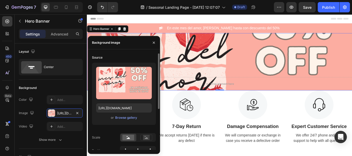
click at [118, 56] on div "Source" at bounding box center [124, 58] width 64 height 8
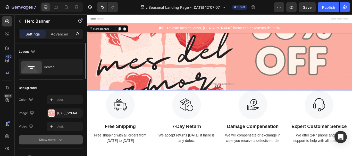
click at [60, 140] on icon "button" at bounding box center [60, 140] width 5 height 5
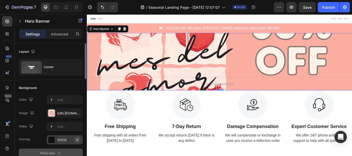
click at [78, 140] on icon "button" at bounding box center [77, 140] width 2 height 2
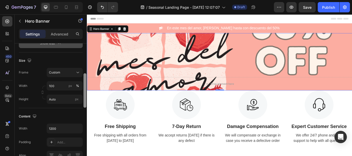
scroll to position [111, 0]
drag, startPoint x: 85, startPoint y: 70, endPoint x: 85, endPoint y: 100, distance: 30.1
click at [85, 100] on div at bounding box center [84, 91] width 3 height 35
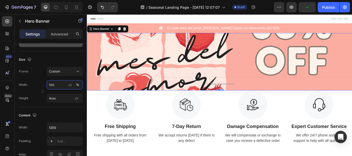
click at [56, 85] on input "100" at bounding box center [65, 84] width 36 height 9
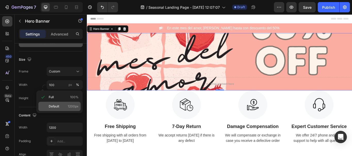
click at [54, 104] on span "Default" at bounding box center [54, 106] width 11 height 5
type input "1200"
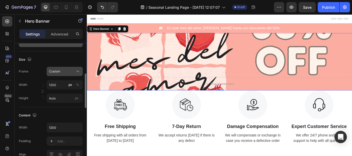
click at [63, 72] on div "Custom" at bounding box center [61, 71] width 25 height 5
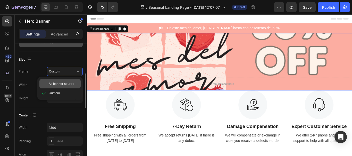
click at [60, 83] on span "As banner source" at bounding box center [61, 84] width 25 height 5
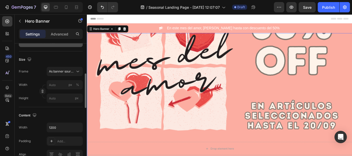
click at [66, 59] on div "Size" at bounding box center [51, 60] width 64 height 8
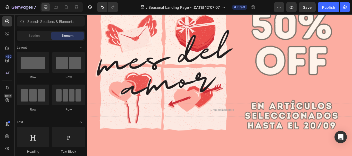
scroll to position [0, 0]
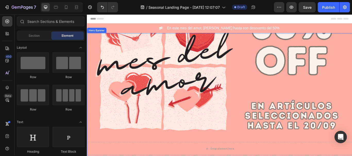
click at [273, 83] on div "Overlay" at bounding box center [241, 145] width 309 height 218
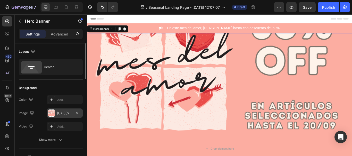
click at [70, 113] on div "[URL][DOMAIN_NAME]" at bounding box center [64, 113] width 15 height 5
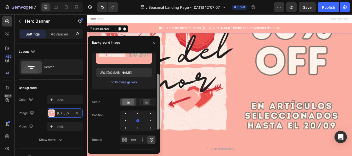
scroll to position [42, 0]
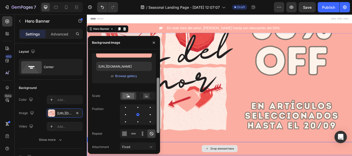
drag, startPoint x: 245, startPoint y: 119, endPoint x: 172, endPoint y: 165, distance: 85.8
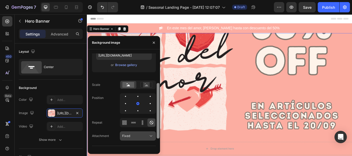
scroll to position [52, 0]
click at [148, 135] on icon at bounding box center [150, 136] width 5 height 5
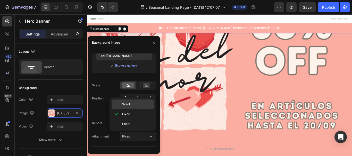
click at [140, 105] on p "Scroll" at bounding box center [136, 104] width 29 height 5
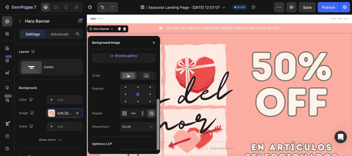
scroll to position [71, 0]
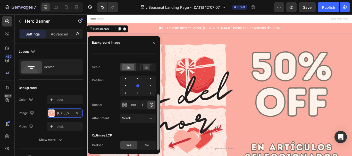
drag, startPoint x: 158, startPoint y: 127, endPoint x: 159, endPoint y: 145, distance: 17.3
click at [159, 145] on div at bounding box center [158, 123] width 3 height 56
click at [154, 42] on icon "button" at bounding box center [154, 43] width 4 height 4
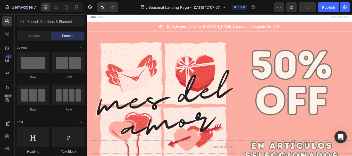
scroll to position [0, 0]
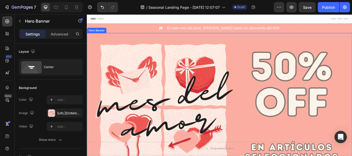
click at [95, 55] on div "Overlay" at bounding box center [241, 145] width 309 height 218
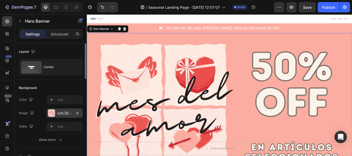
click at [65, 116] on div "[URL][DOMAIN_NAME]" at bounding box center [65, 113] width 36 height 9
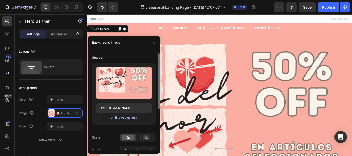
click at [119, 118] on div "Browse gallery" at bounding box center [126, 118] width 22 height 5
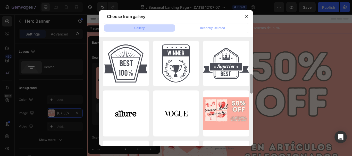
scroll to position [202, 0]
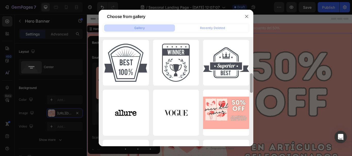
drag, startPoint x: 251, startPoint y: 54, endPoint x: 253, endPoint y: 126, distance: 72.7
click at [253, 126] on div "Choose from gallery Gallery Recently Deleted i2.png 13.71 kb i3.png 9.26 kb soc…" at bounding box center [176, 78] width 352 height 156
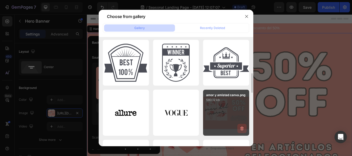
click at [241, 129] on icon "button" at bounding box center [241, 128] width 5 height 5
click at [238, 129] on div "Delete" at bounding box center [239, 129] width 10 height 5
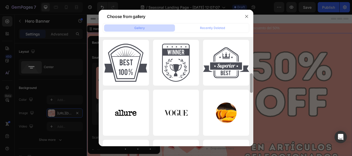
scroll to position [0, 0]
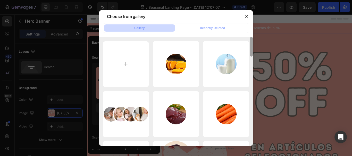
drag, startPoint x: 251, startPoint y: 87, endPoint x: 255, endPoint y: 35, distance: 51.9
click at [255, 35] on div "Choose from gallery Gallery Recently Deleted i2.png 13.71 kb i3.png 9.26 kb soc…" at bounding box center [176, 78] width 352 height 156
click at [126, 64] on input "file" at bounding box center [126, 64] width 46 height 46
type input "C:\fakepath\amor y amistad canva 2.png"
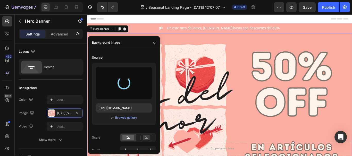
type input "[URL][DOMAIN_NAME]"
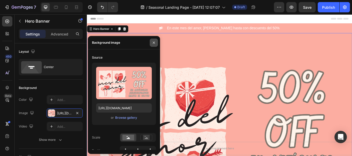
click at [154, 44] on icon "button" at bounding box center [154, 43] width 4 height 4
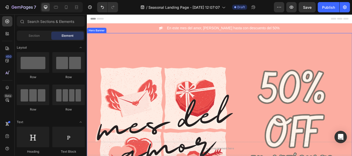
click at [135, 51] on div "Overlay" at bounding box center [241, 145] width 309 height 219
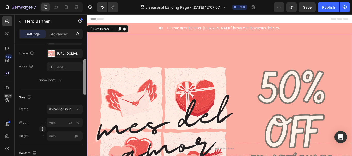
scroll to position [62, 0]
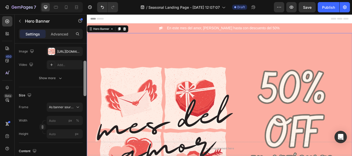
drag, startPoint x: 85, startPoint y: 59, endPoint x: 85, endPoint y: 76, distance: 17.3
click at [85, 76] on div at bounding box center [84, 79] width 3 height 36
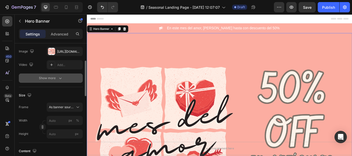
click at [58, 80] on icon "button" at bounding box center [60, 78] width 5 height 5
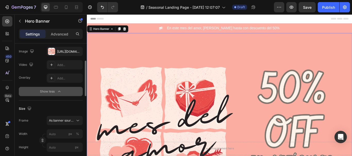
click at [57, 91] on icon "button" at bounding box center [59, 91] width 5 height 5
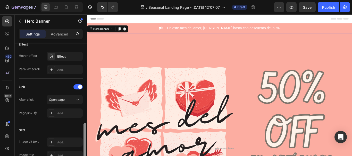
scroll to position [282, 0]
drag, startPoint x: 85, startPoint y: 85, endPoint x: 85, endPoint y: 147, distance: 61.5
click at [85, 147] on div at bounding box center [84, 140] width 3 height 36
click at [75, 85] on div at bounding box center [77, 85] width 9 height 5
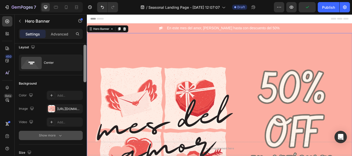
scroll to position [0, 0]
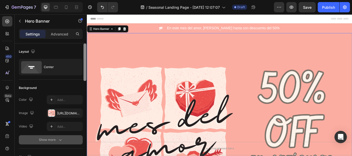
drag, startPoint x: 84, startPoint y: 131, endPoint x: 85, endPoint y: 43, distance: 88.6
click at [85, 43] on div "Settings Advanced Layout Center Background The changes might be hidden by the v…" at bounding box center [51, 100] width 72 height 142
click at [63, 34] on p "Advanced" at bounding box center [60, 33] width 18 height 5
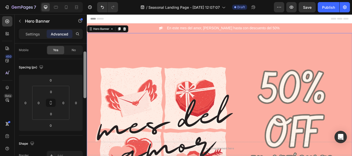
scroll to position [43, 0]
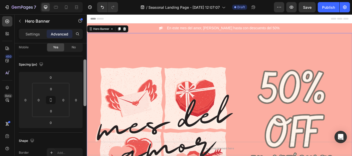
drag, startPoint x: 84, startPoint y: 83, endPoint x: 84, endPoint y: 99, distance: 16.0
click at [84, 99] on div at bounding box center [84, 82] width 3 height 47
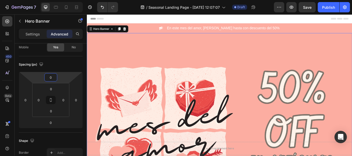
click at [51, 79] on input "0" at bounding box center [51, 78] width 10 height 8
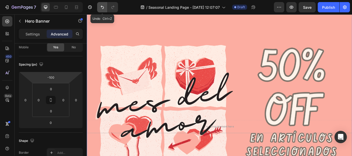
click at [102, 7] on icon "Undo/Redo" at bounding box center [102, 7] width 5 height 5
type input "0"
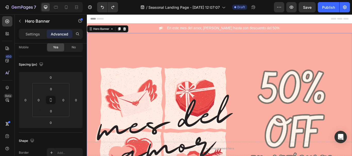
click at [272, 82] on div "Overlay" at bounding box center [241, 145] width 309 height 219
click at [217, 135] on div "Drop element here Row" at bounding box center [241, 145] width 309 height 67
type input "0"
drag, startPoint x: 54, startPoint y: 84, endPoint x: 55, endPoint y: 99, distance: 14.7
click at [55, 0] on html "7 Version history / Seasonal Landing Page - [DATE] 12:07:07 Draft Preview Save …" at bounding box center [176, 0] width 352 height 0
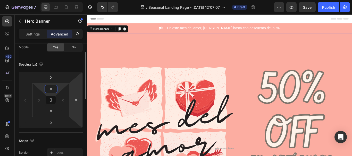
scroll to position [36, 0]
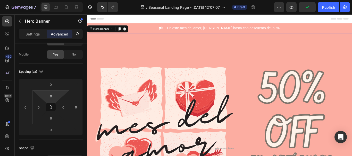
click at [185, 53] on div "Overlay" at bounding box center [241, 145] width 309 height 219
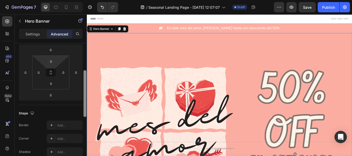
scroll to position [71, 0]
drag, startPoint x: 85, startPoint y: 68, endPoint x: 85, endPoint y: 81, distance: 13.1
click at [85, 81] on div at bounding box center [84, 93] width 3 height 47
